Goal: Task Accomplishment & Management: Use online tool/utility

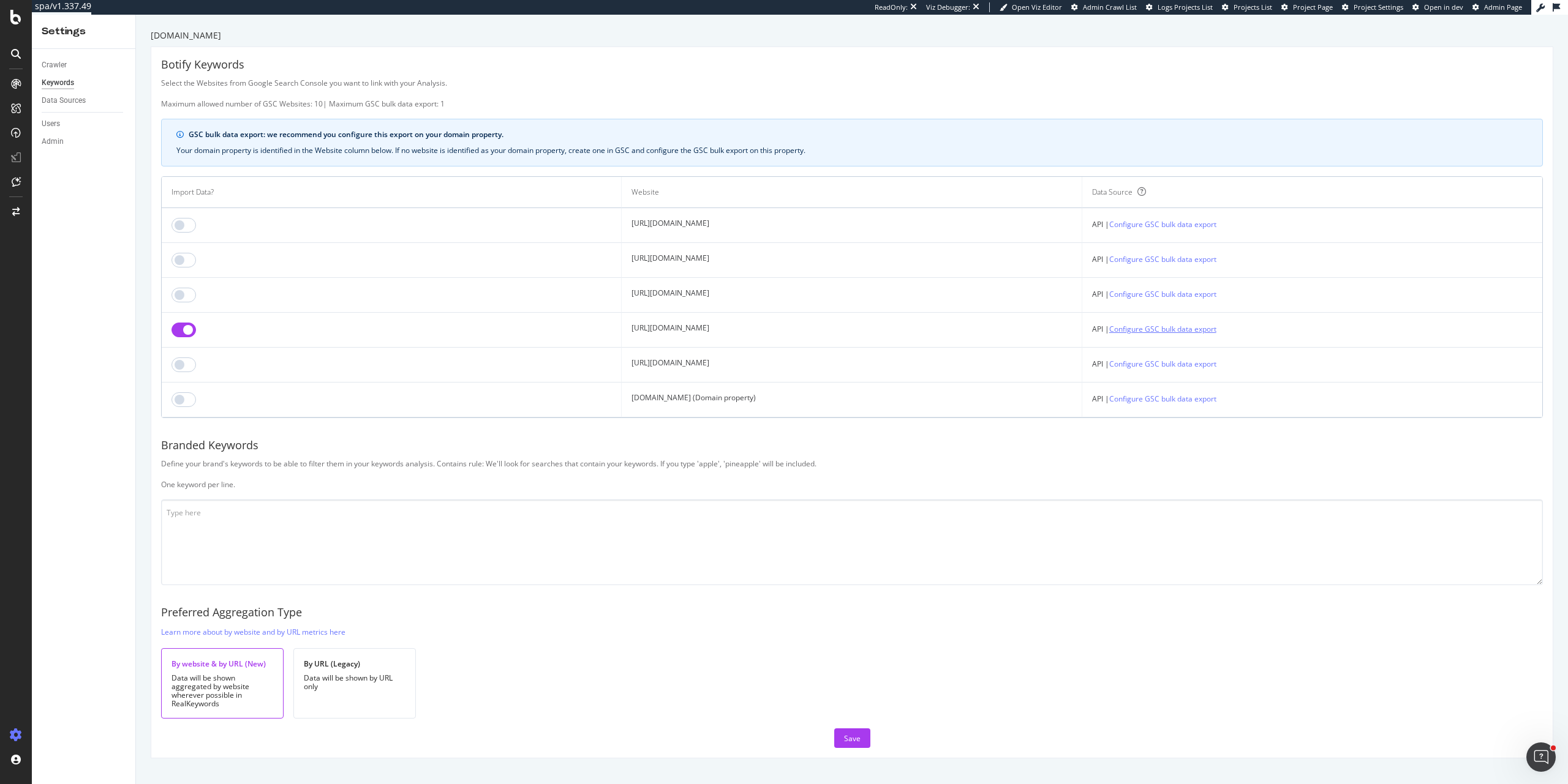
click at [1217, 335] on link "Configure GSC bulk data export" at bounding box center [1164, 328] width 108 height 13
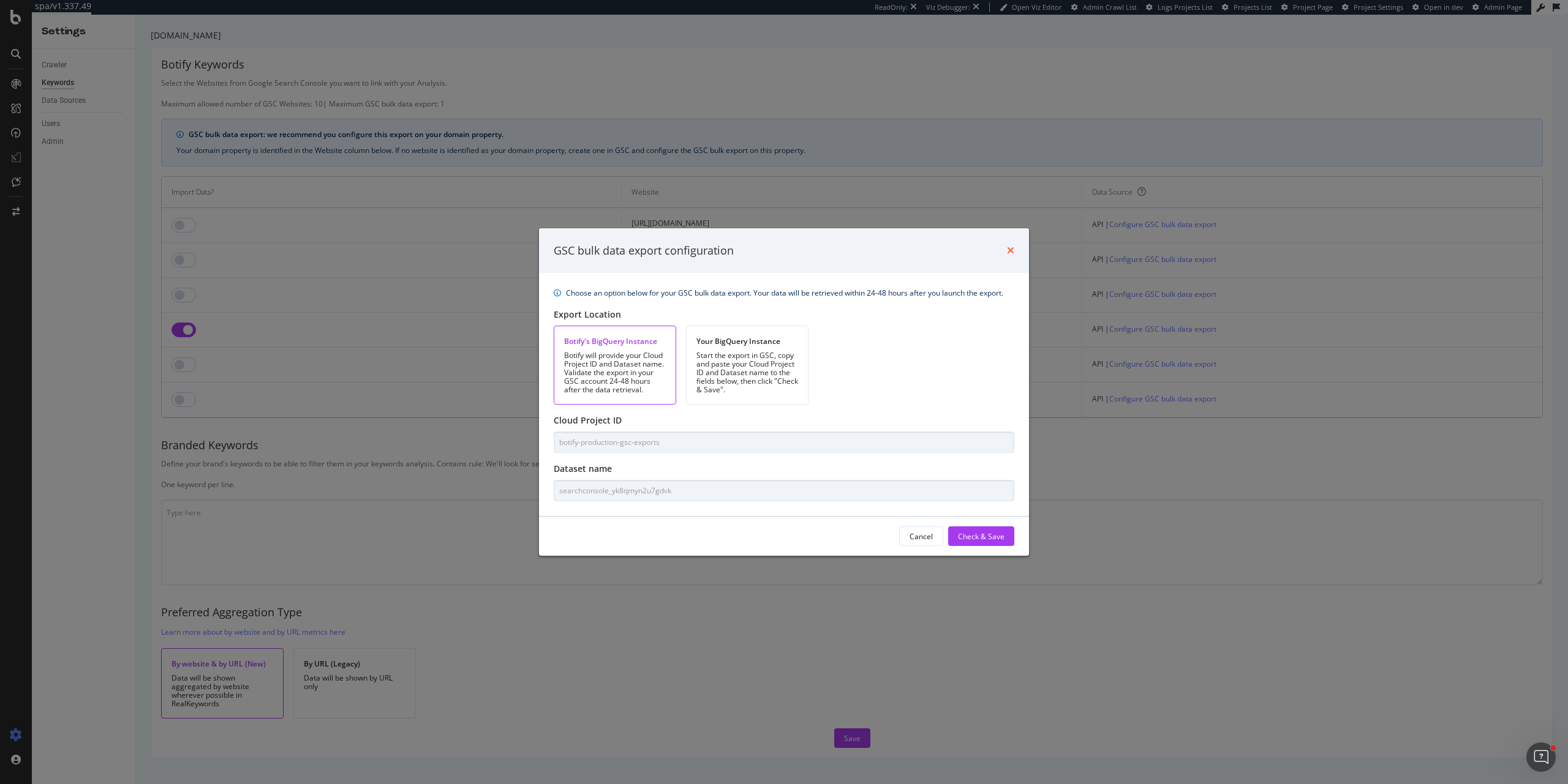
click at [1011, 248] on icon "times" at bounding box center [1010, 251] width 7 height 10
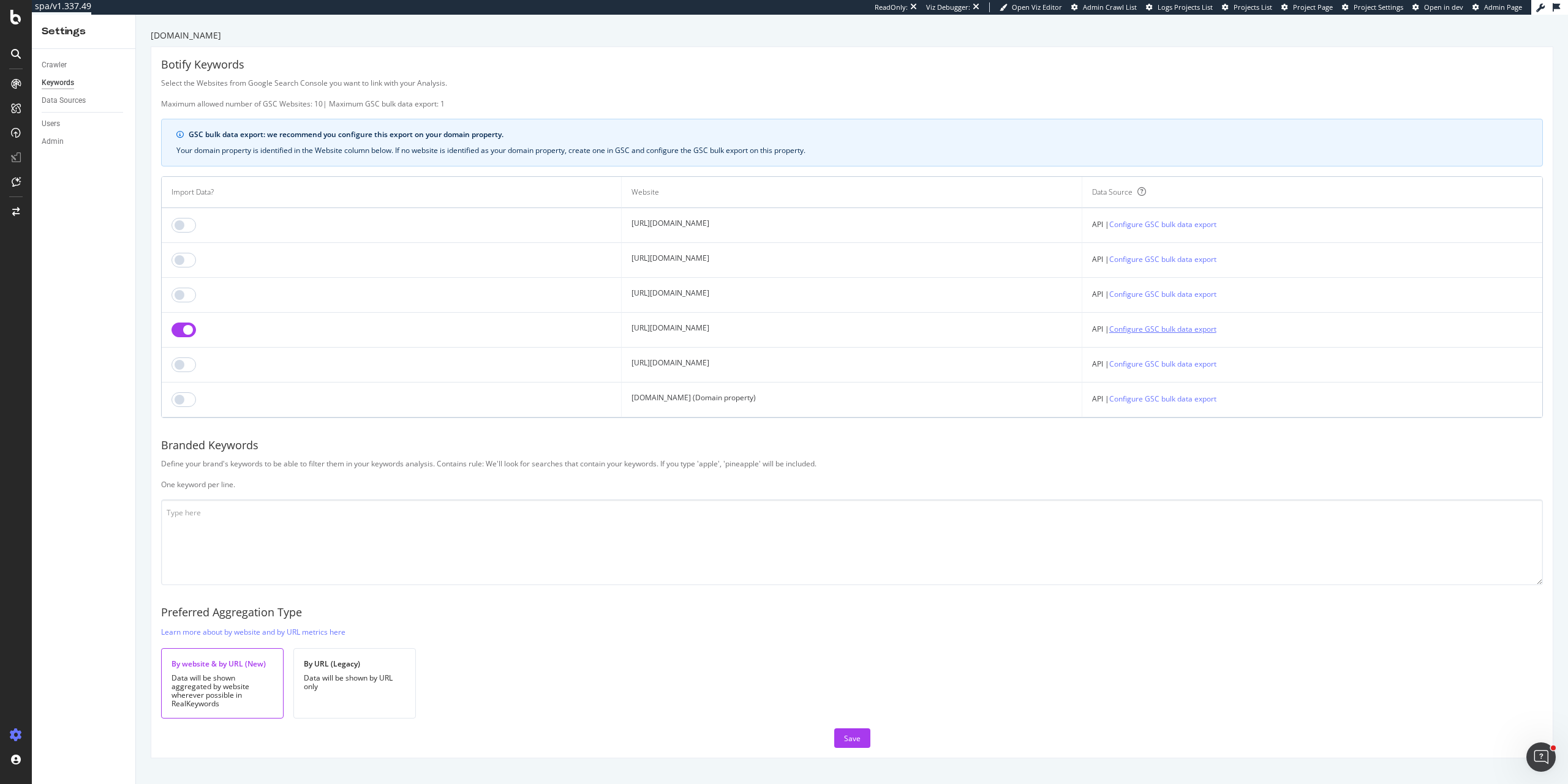
click at [1189, 333] on link "Configure GSC bulk data export" at bounding box center [1164, 328] width 108 height 13
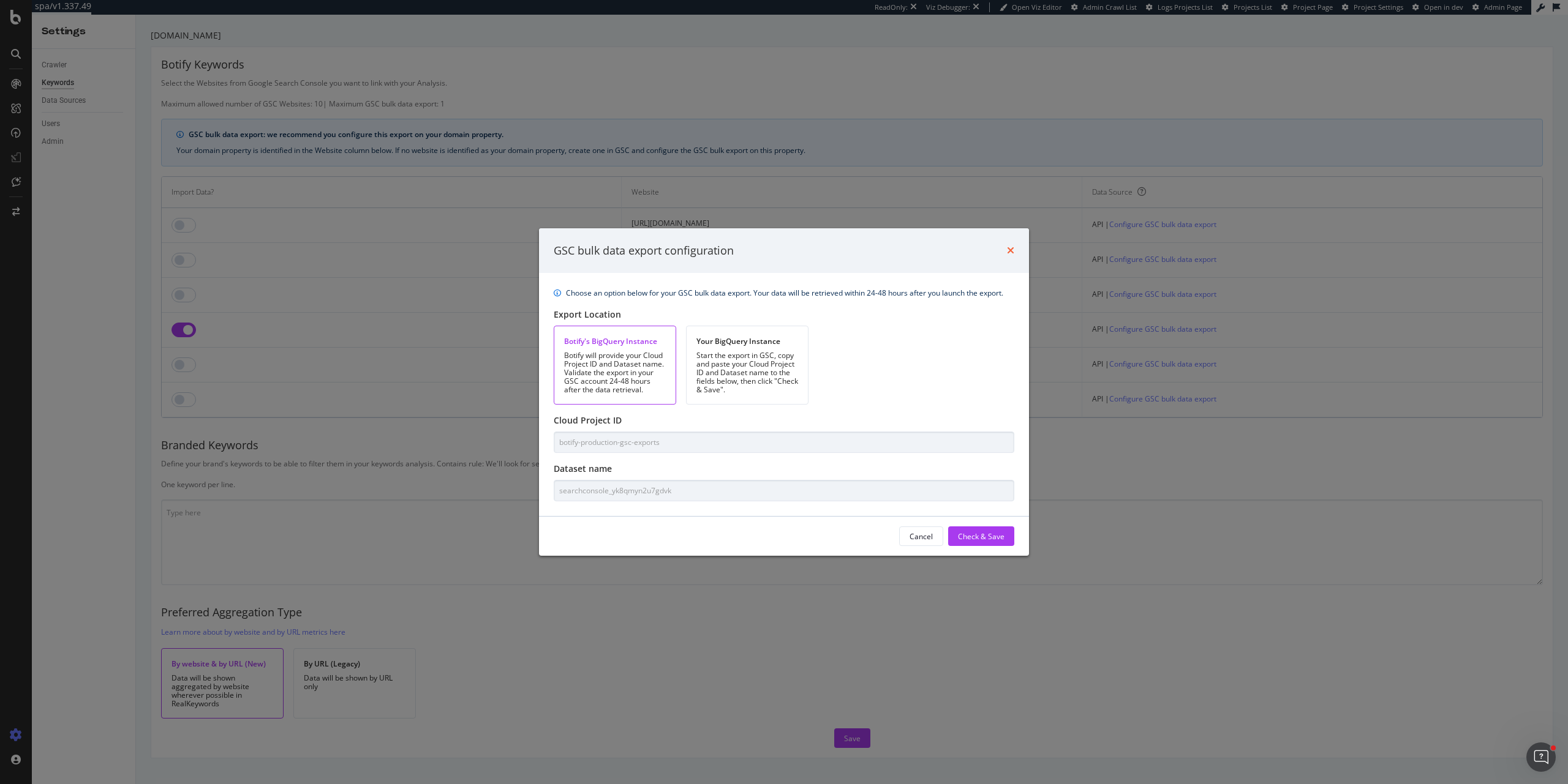
click at [1009, 249] on icon "times" at bounding box center [1010, 251] width 7 height 10
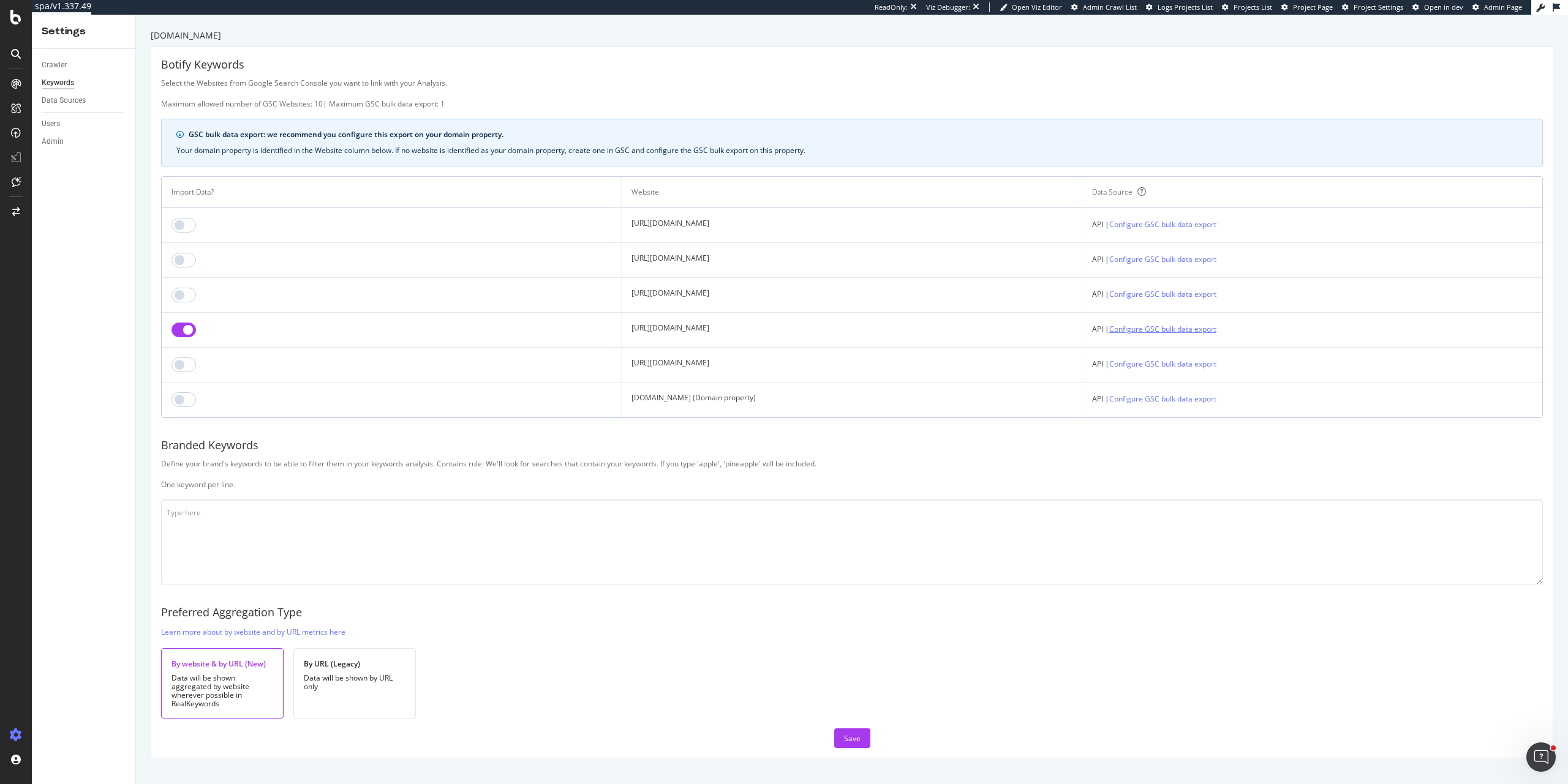
click at [1217, 331] on link "Configure GSC bulk data export" at bounding box center [1164, 328] width 108 height 13
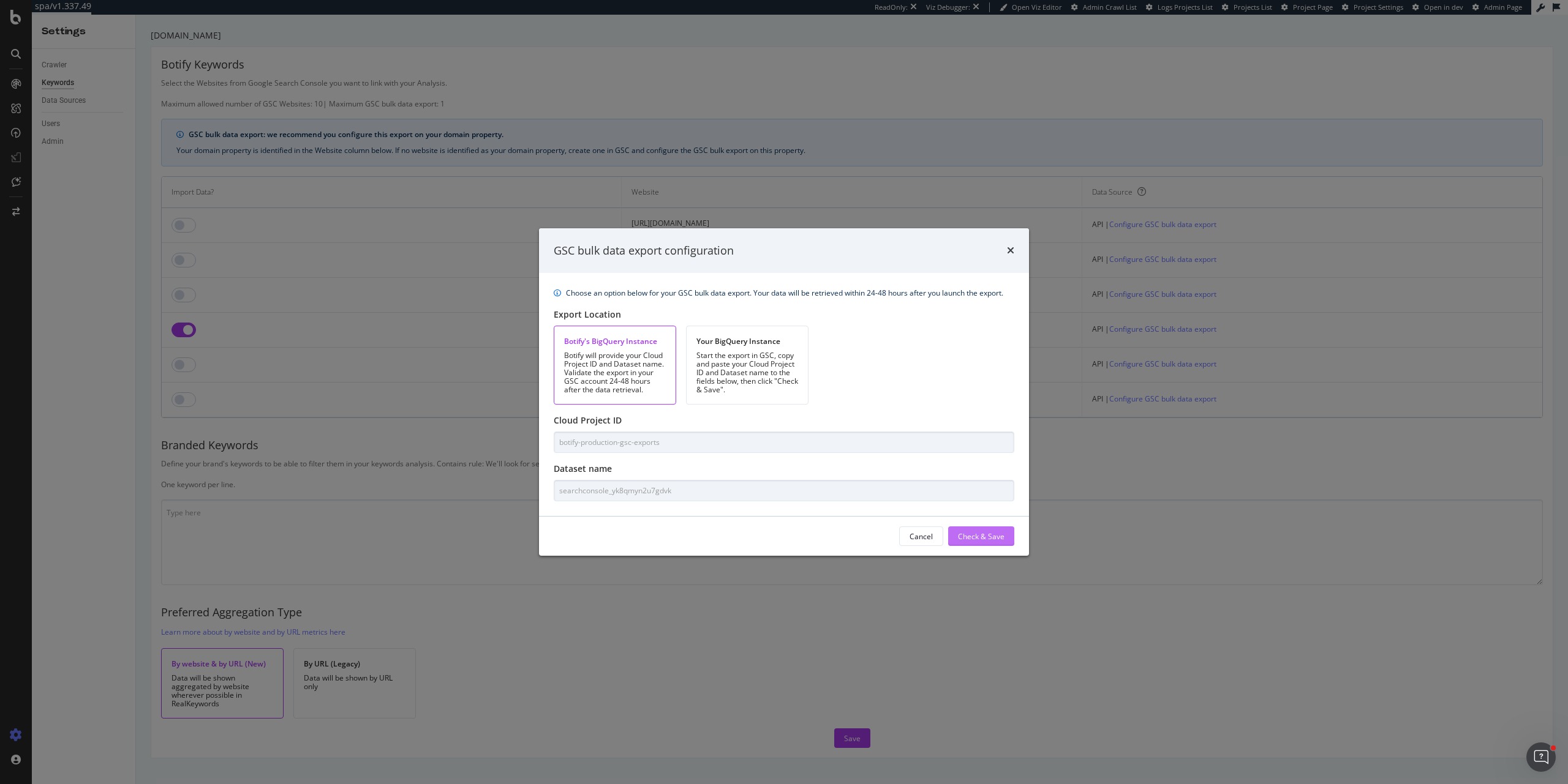
click at [986, 531] on div "Check & Save" at bounding box center [981, 536] width 47 height 10
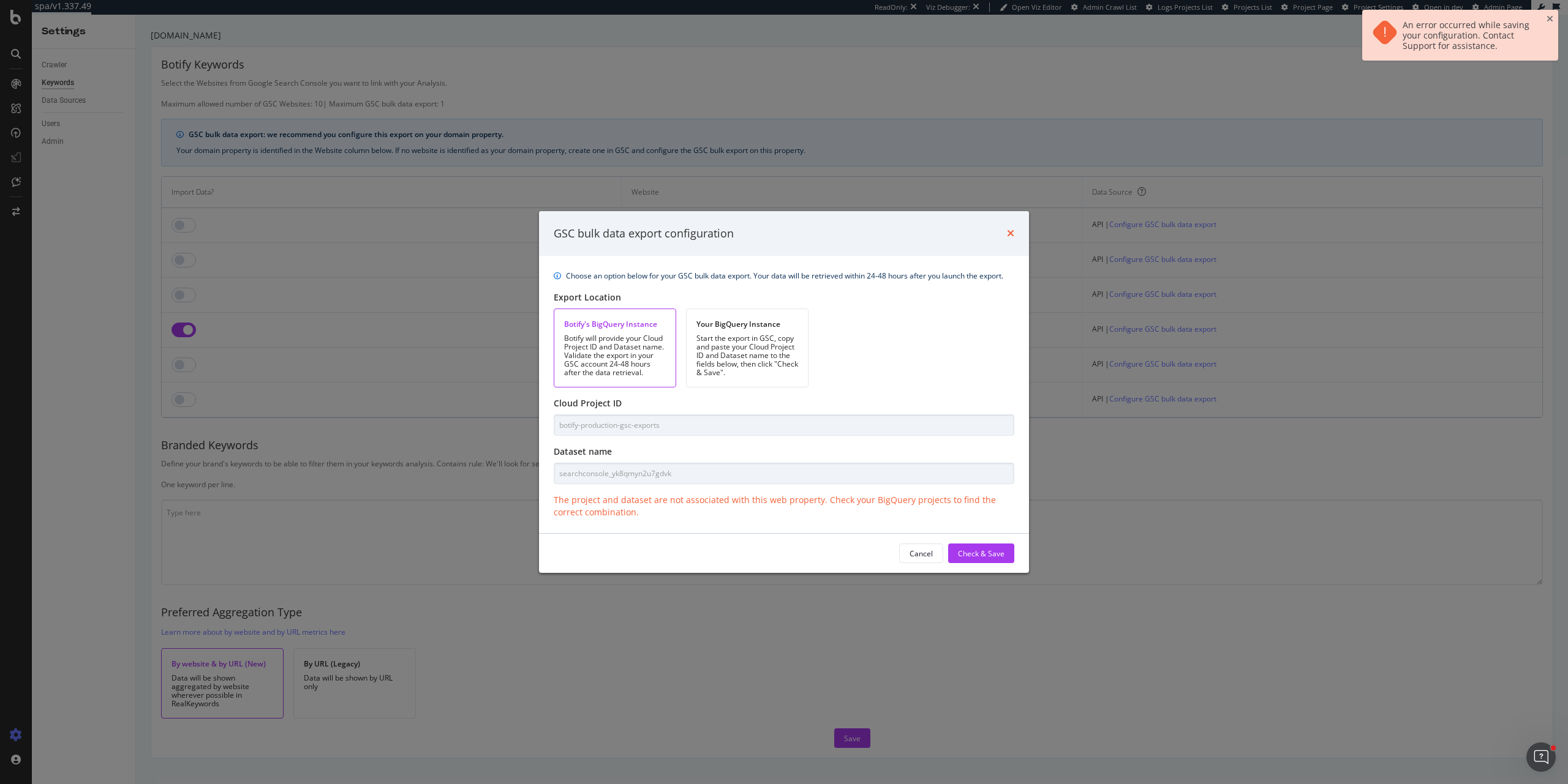
click at [1010, 235] on icon "times" at bounding box center [1010, 234] width 7 height 10
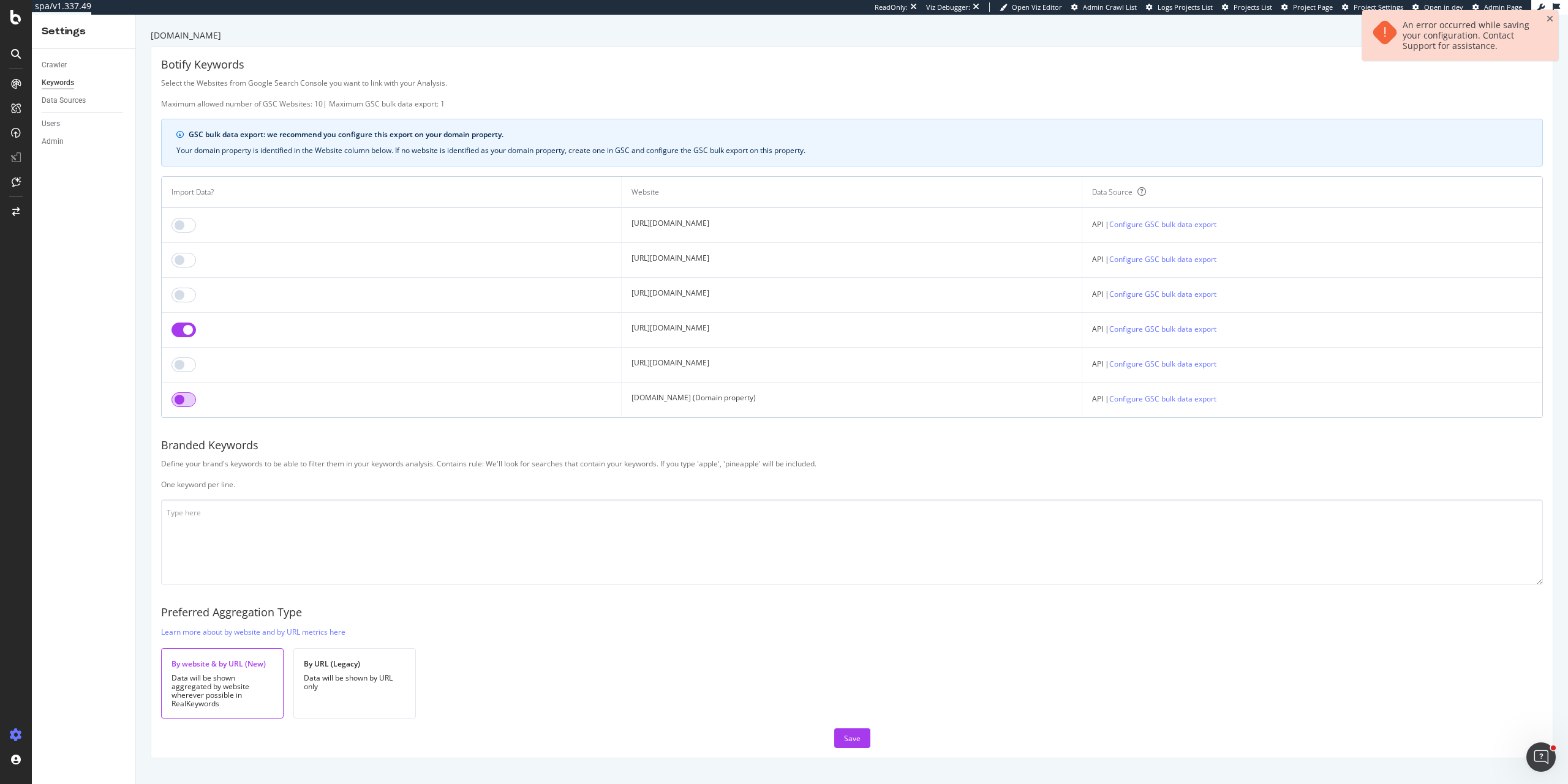
click at [189, 396] on input "checkbox" at bounding box center [183, 399] width 25 height 15
click at [186, 332] on input "checkbox" at bounding box center [183, 329] width 25 height 15
click at [1217, 402] on link "Configure GSC bulk data export" at bounding box center [1164, 398] width 108 height 13
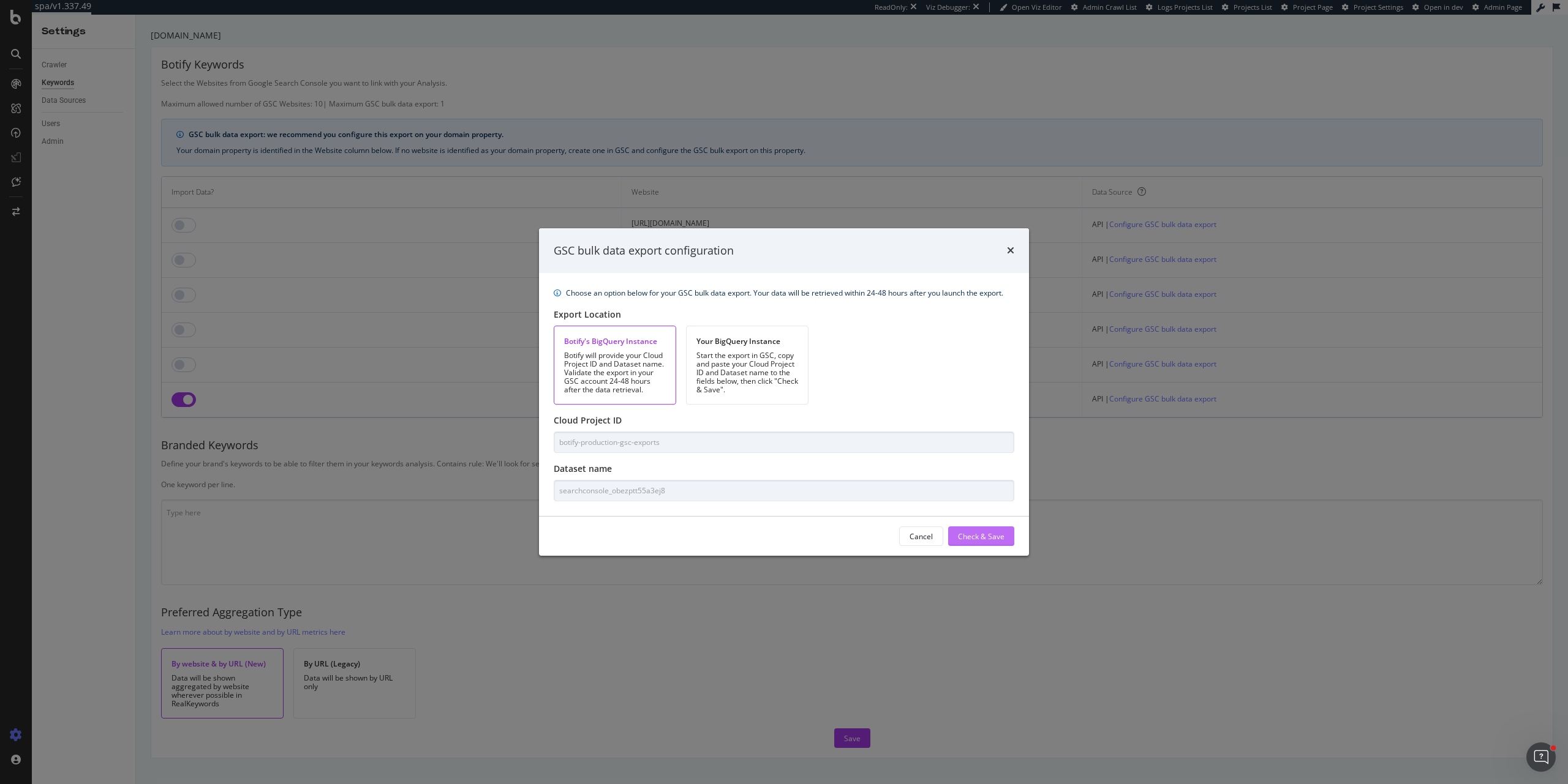
click at [1005, 538] on div "Check & Save" at bounding box center [981, 536] width 47 height 10
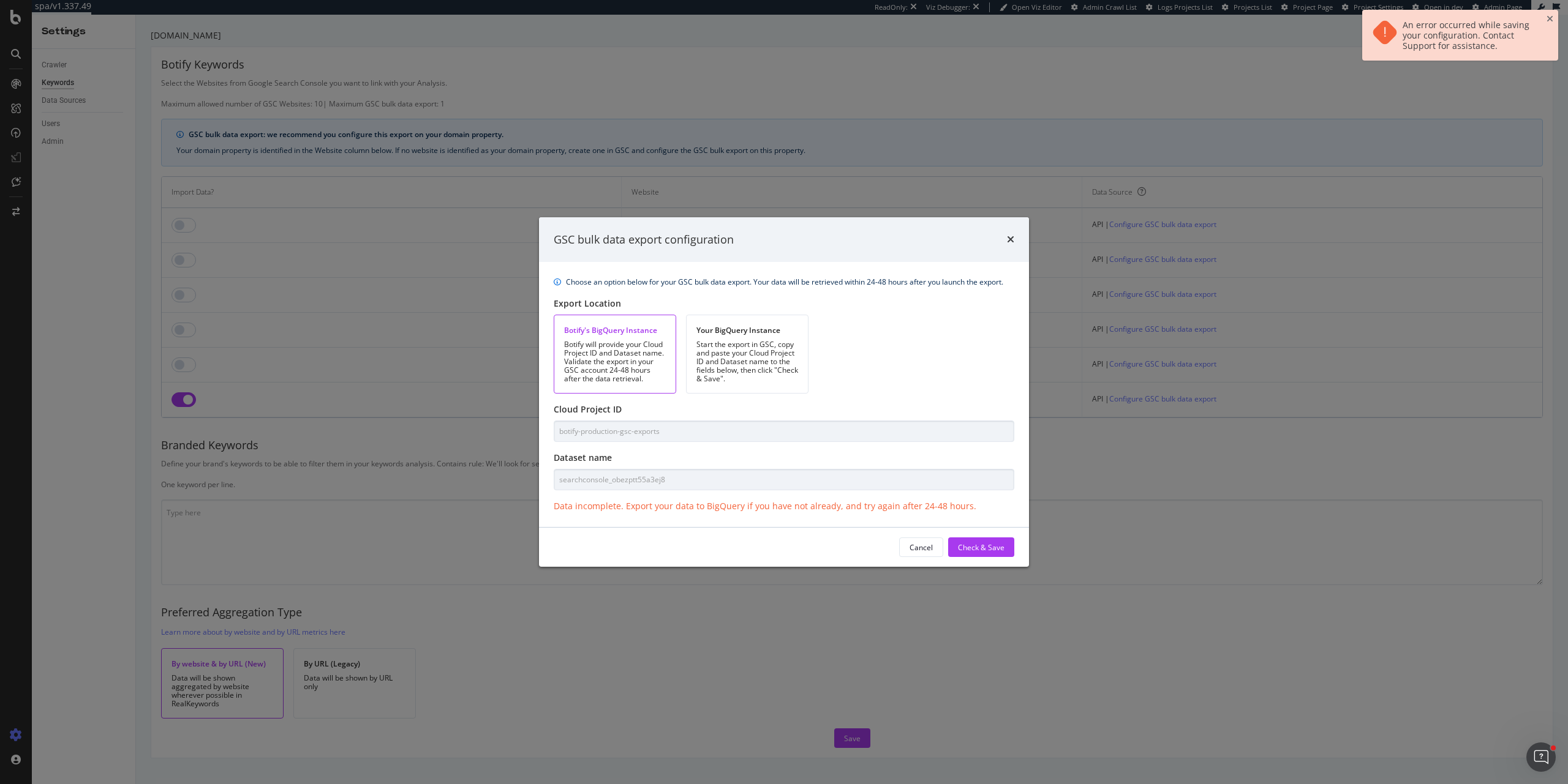
click at [1018, 241] on div "GSC bulk data export configuration" at bounding box center [784, 240] width 490 height 46
click at [1015, 240] on div "GSC bulk data export configuration" at bounding box center [784, 240] width 490 height 46
click at [1008, 240] on icon "times" at bounding box center [1010, 240] width 7 height 10
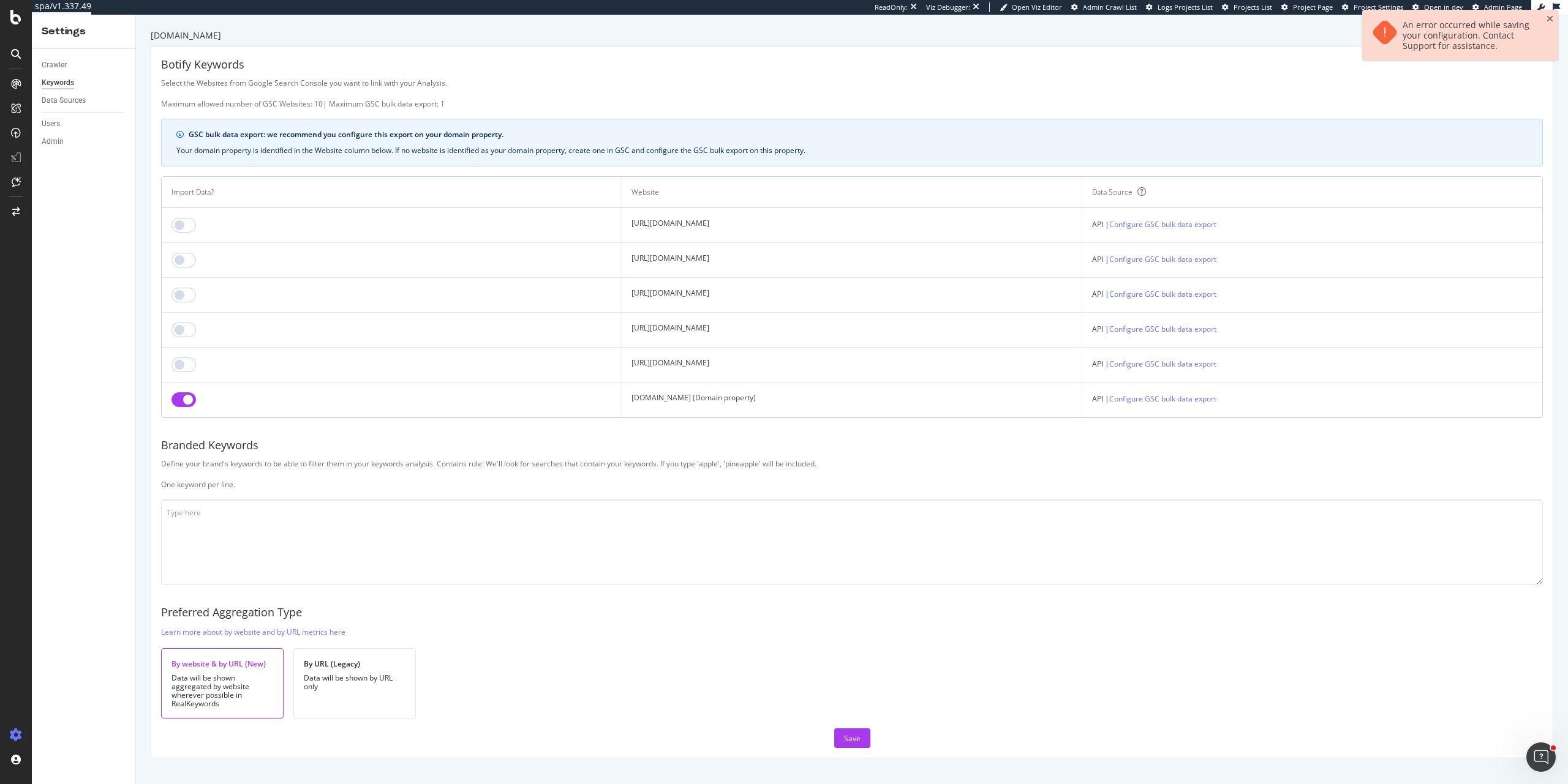
click at [188, 403] on input "checkbox" at bounding box center [183, 399] width 25 height 15
click at [182, 334] on input "checkbox" at bounding box center [183, 329] width 25 height 15
click at [1217, 331] on link "Configure GSC bulk data export" at bounding box center [1164, 328] width 108 height 13
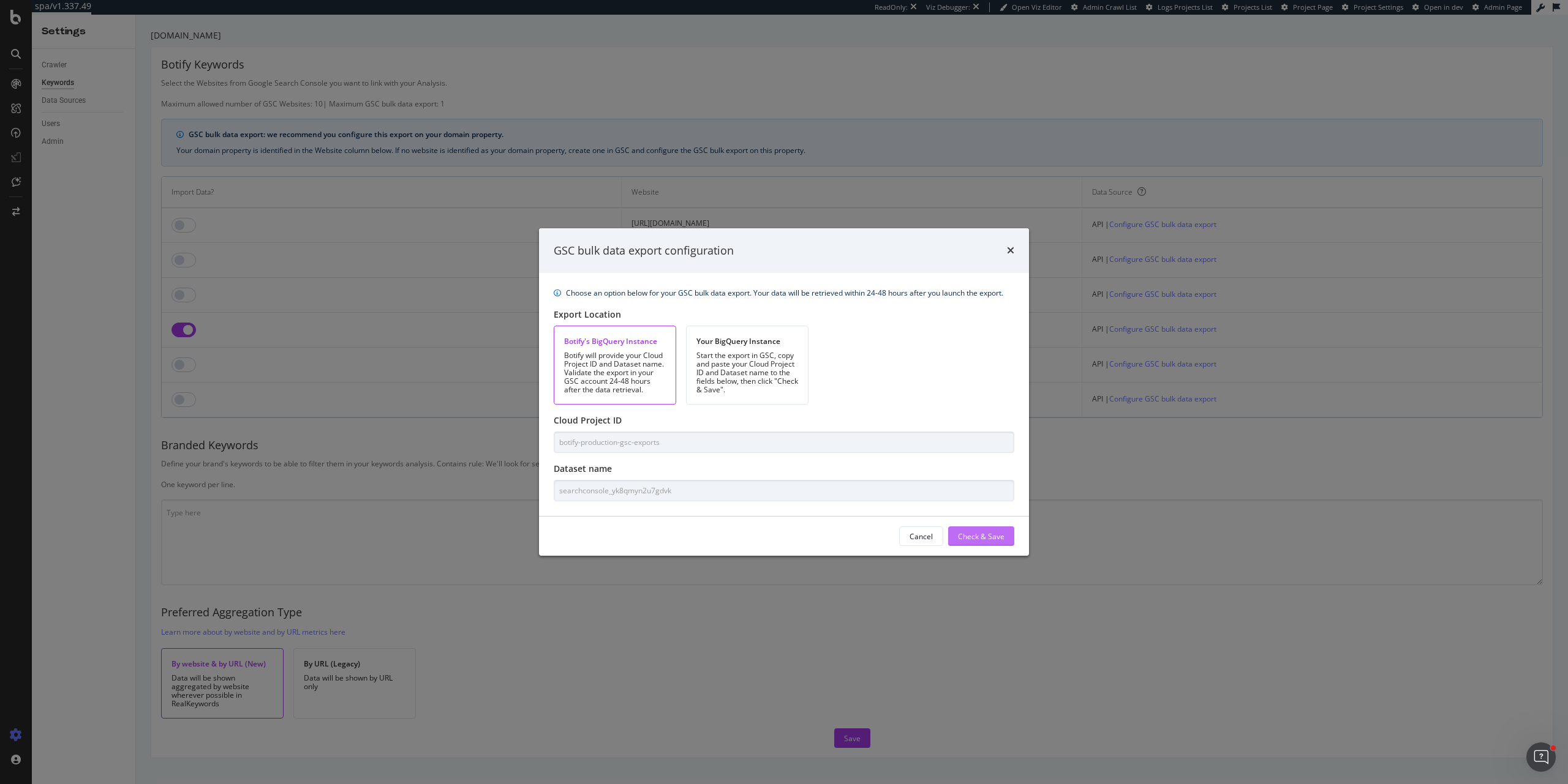
click at [976, 535] on div "Check & Save" at bounding box center [981, 536] width 47 height 10
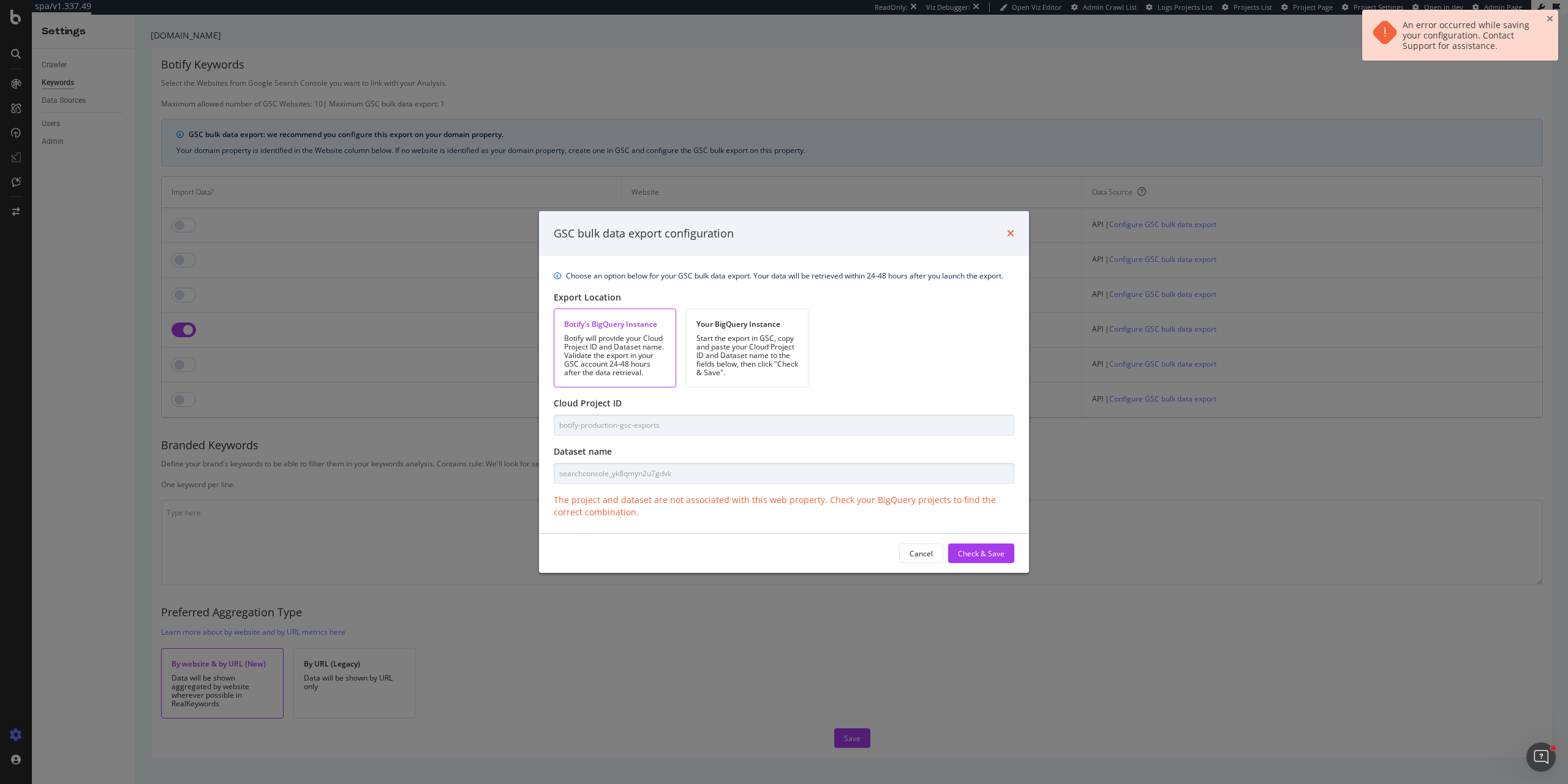
click at [1012, 232] on icon "times" at bounding box center [1010, 234] width 7 height 10
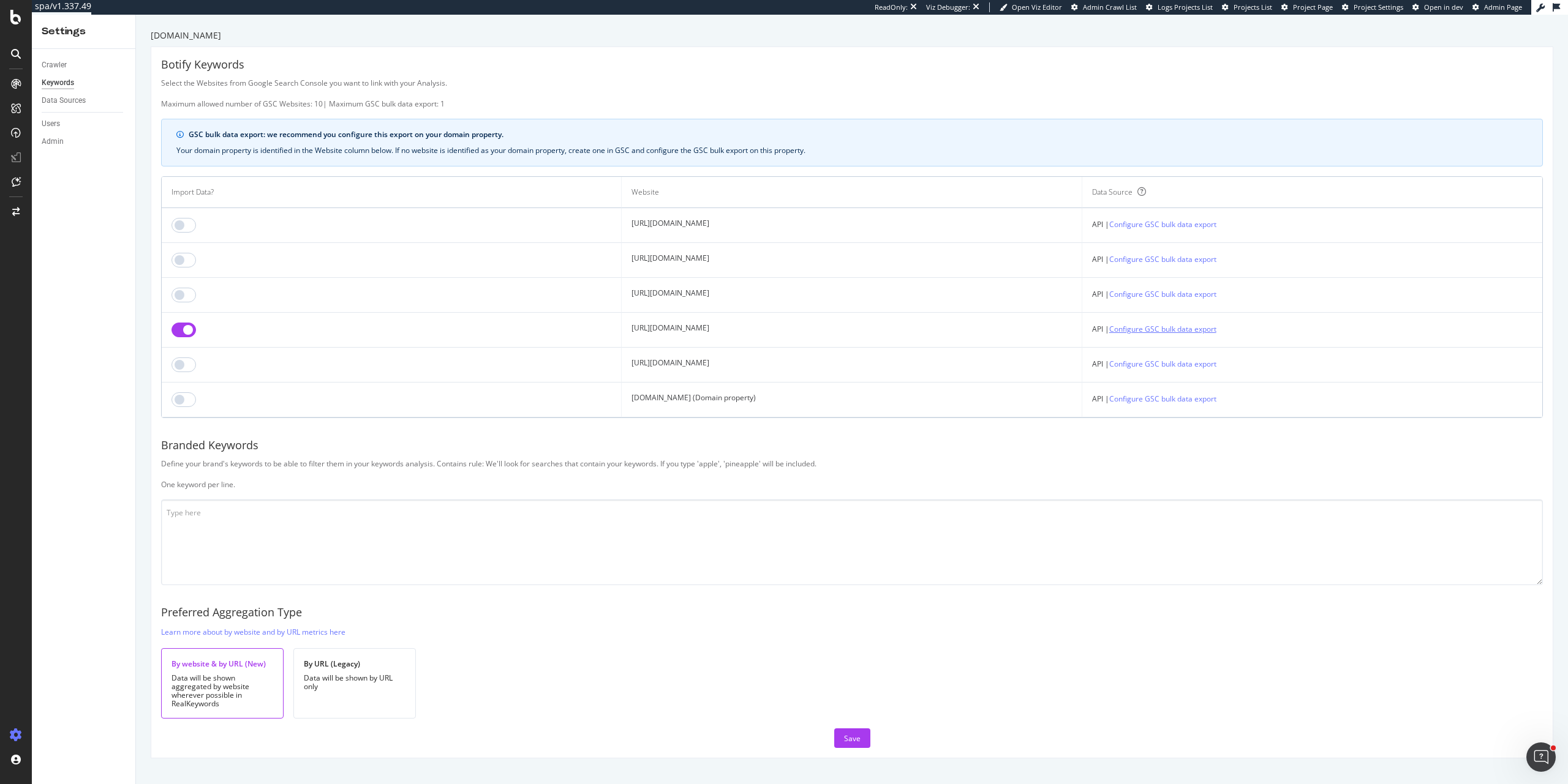
click at [1193, 327] on link "Configure GSC bulk data export" at bounding box center [1164, 328] width 108 height 13
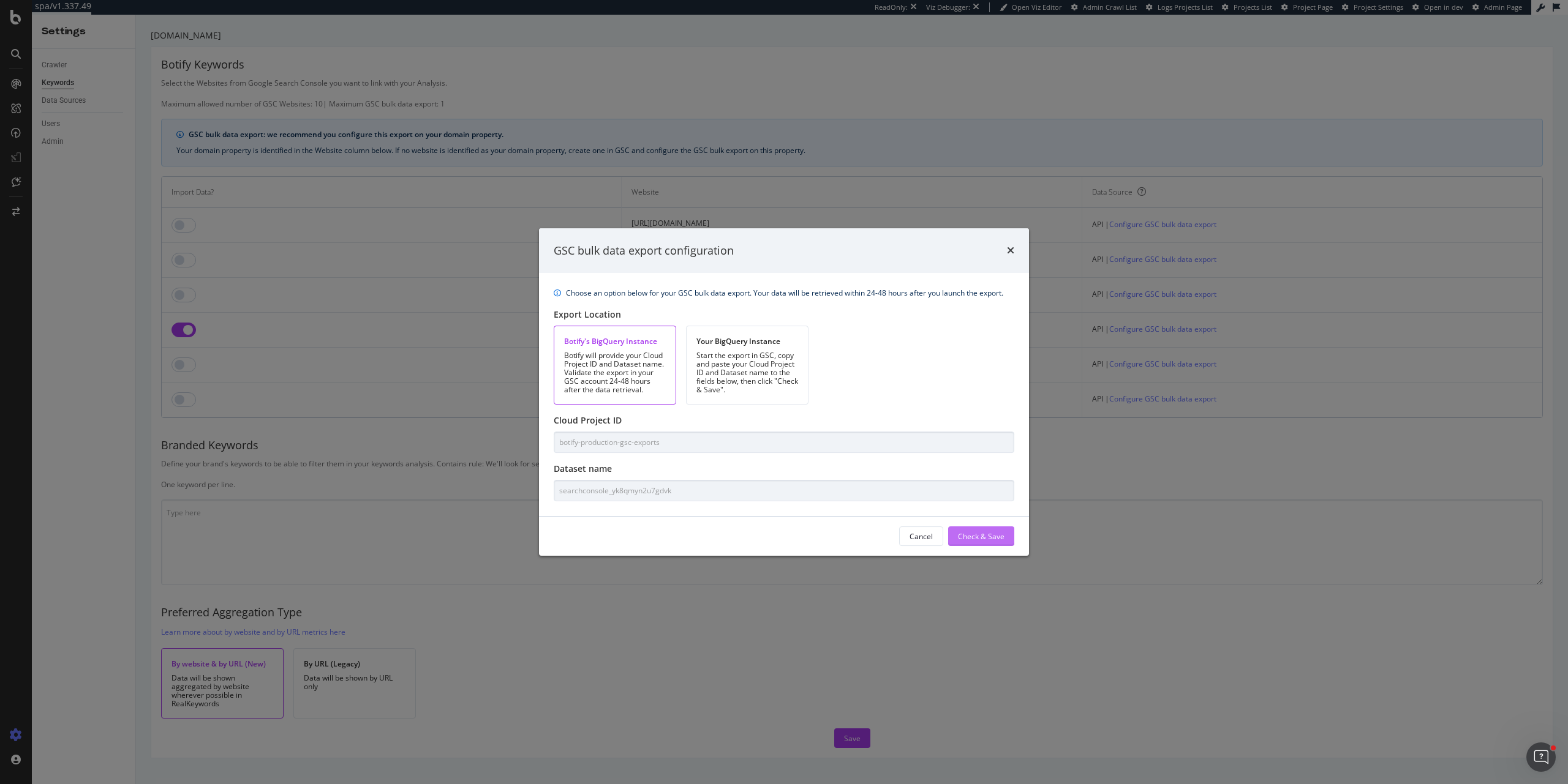
click at [995, 542] on div "Check & Save" at bounding box center [981, 536] width 47 height 18
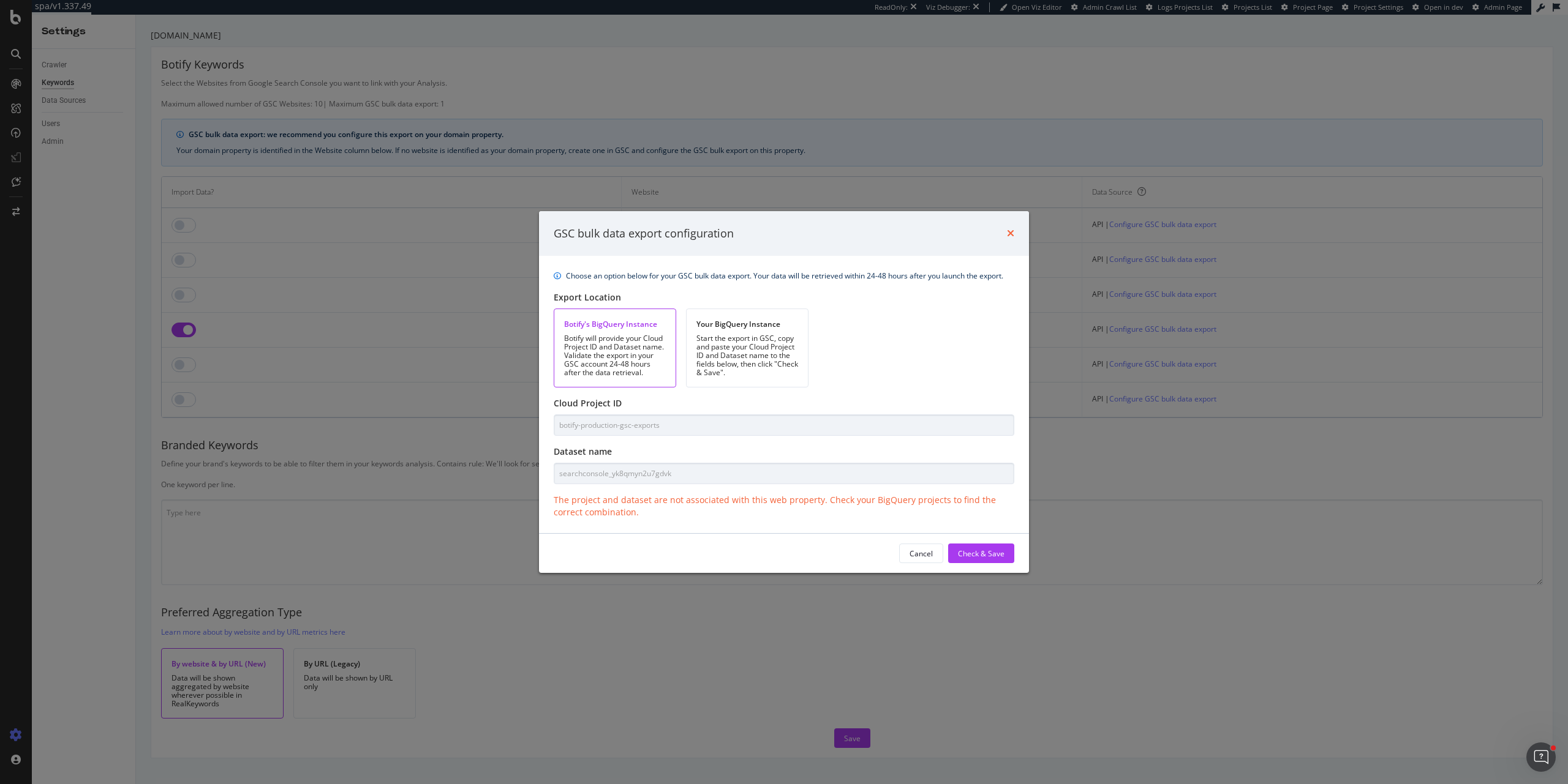
click at [1013, 232] on icon "times" at bounding box center [1010, 234] width 7 height 10
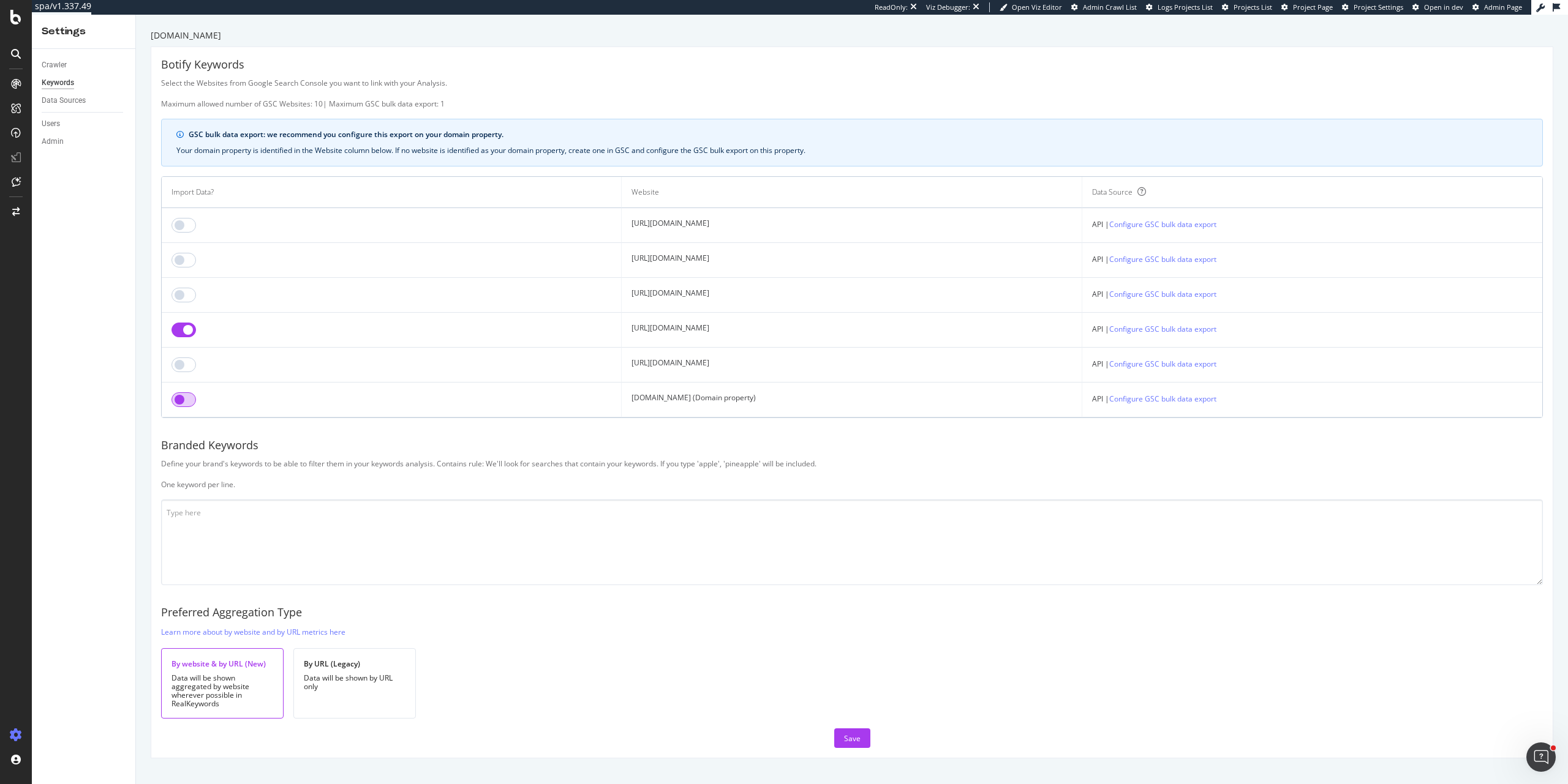
click at [176, 403] on input "checkbox" at bounding box center [183, 399] width 25 height 15
click at [188, 327] on input "checkbox" at bounding box center [183, 329] width 25 height 15
click at [1217, 400] on link "Configure GSC bulk data export" at bounding box center [1164, 398] width 108 height 13
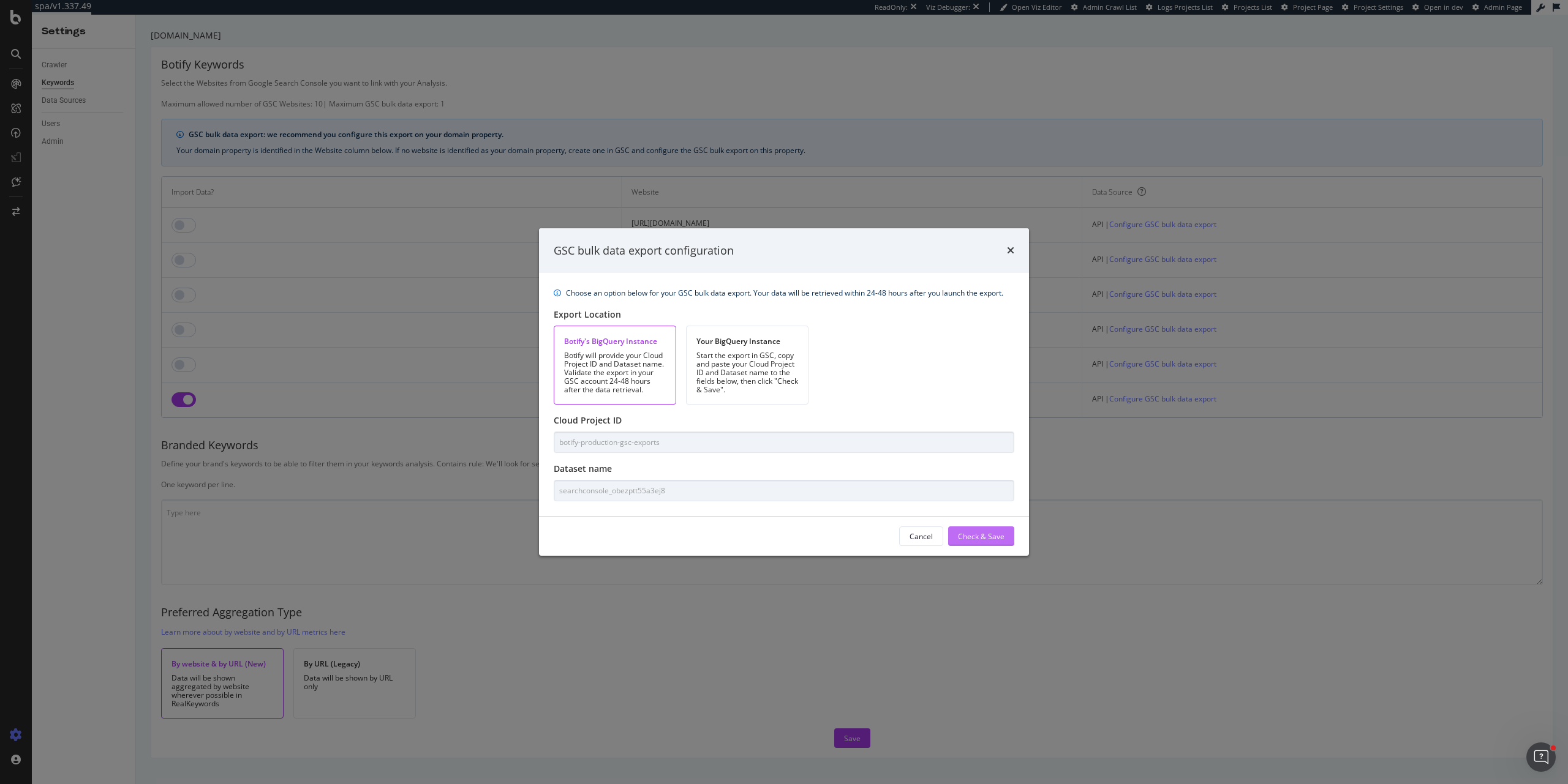
click at [994, 542] on div "Check & Save" at bounding box center [981, 536] width 47 height 18
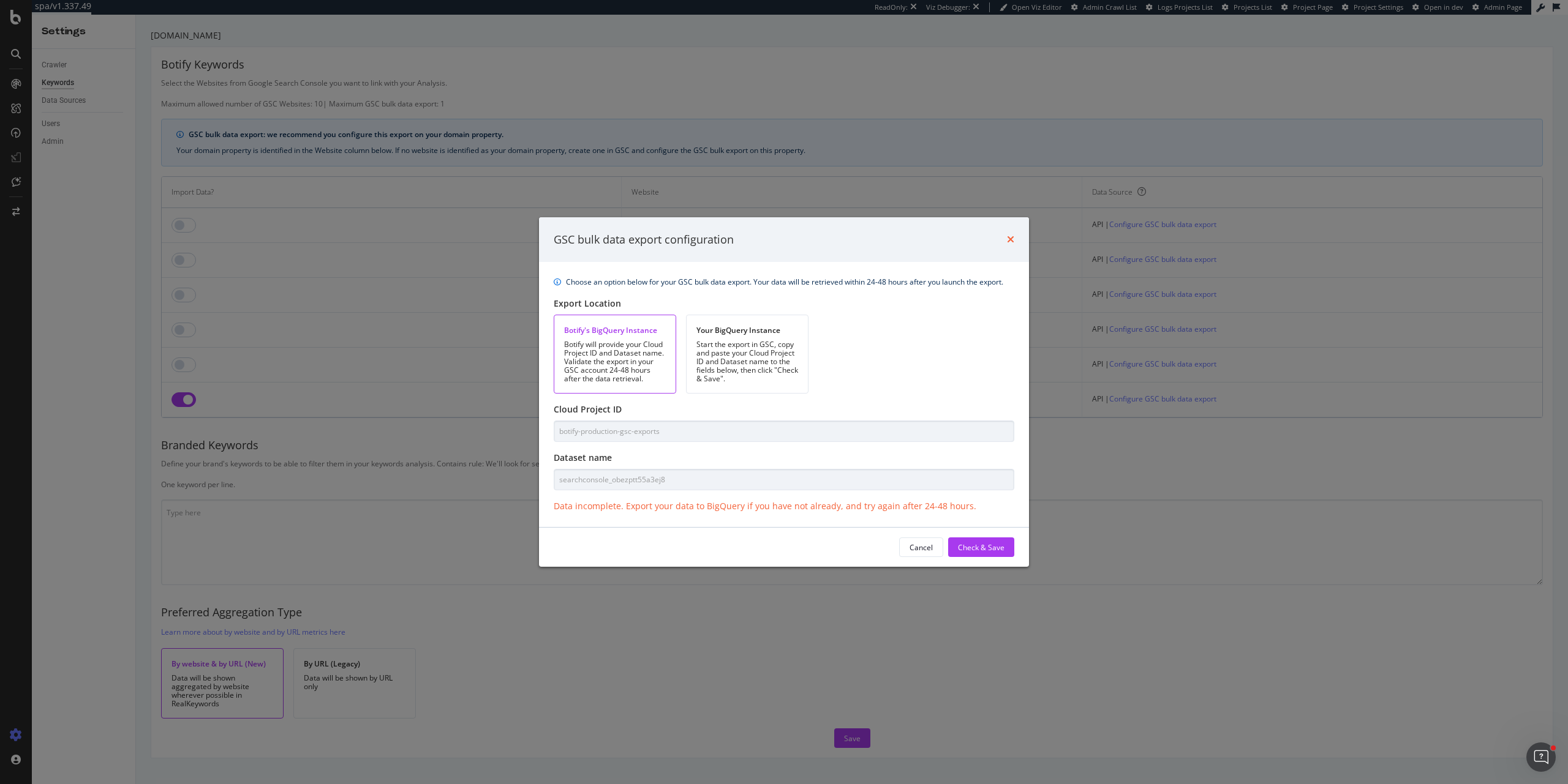
click at [1010, 241] on icon "times" at bounding box center [1010, 240] width 7 height 10
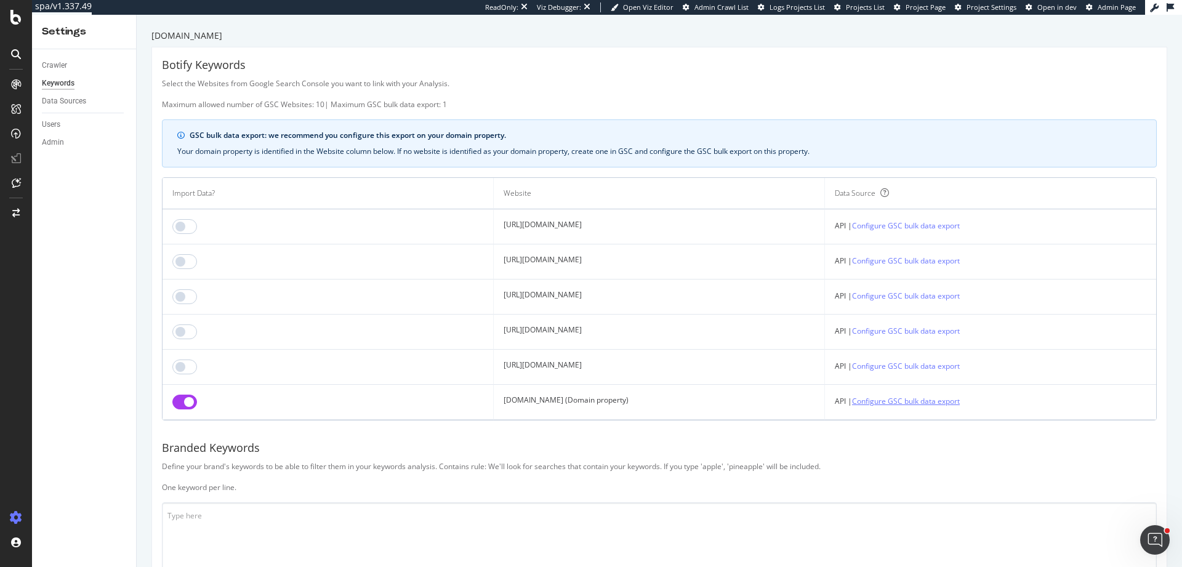
click at [913, 406] on link "Configure GSC bulk data export" at bounding box center [906, 400] width 108 height 13
